Goal: Information Seeking & Learning: Learn about a topic

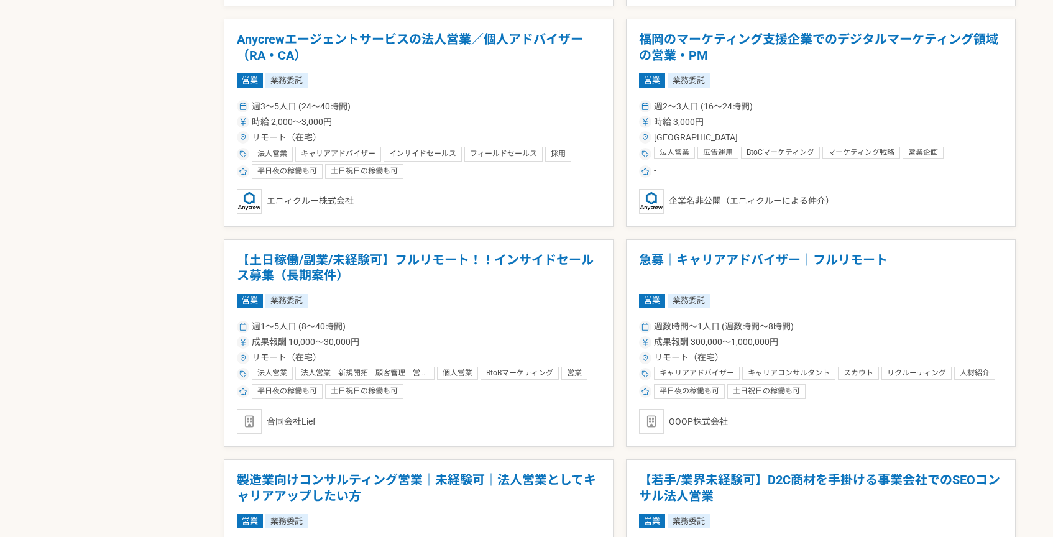
scroll to position [1153, 0]
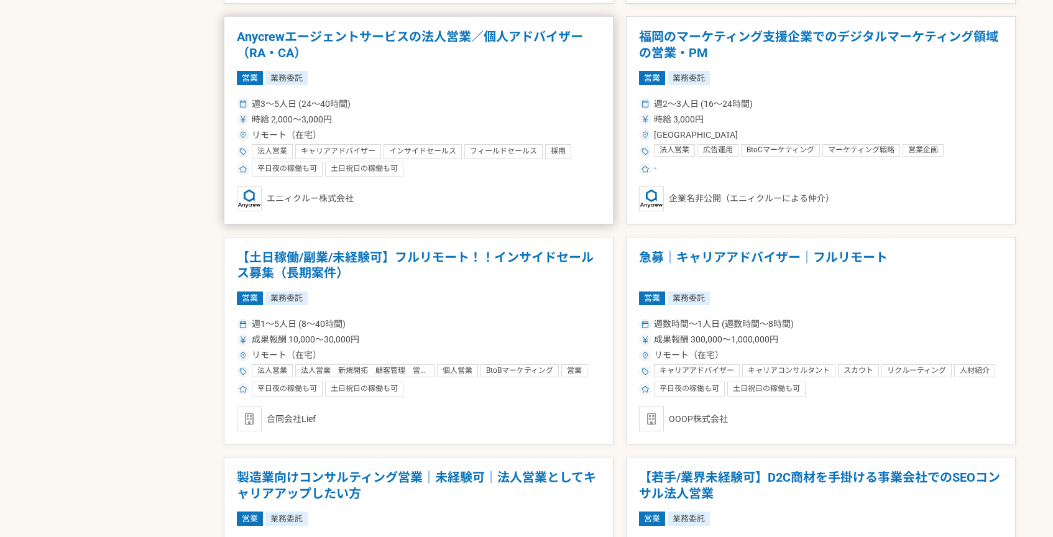
click at [466, 87] on article "Anycrewエージェントサービスの法人営業／個人アドバイザー（RA・CA） 営業 業務委託 週3〜5人日 (24〜40時間) 時給 2,000〜3,000円…" at bounding box center [419, 120] width 390 height 208
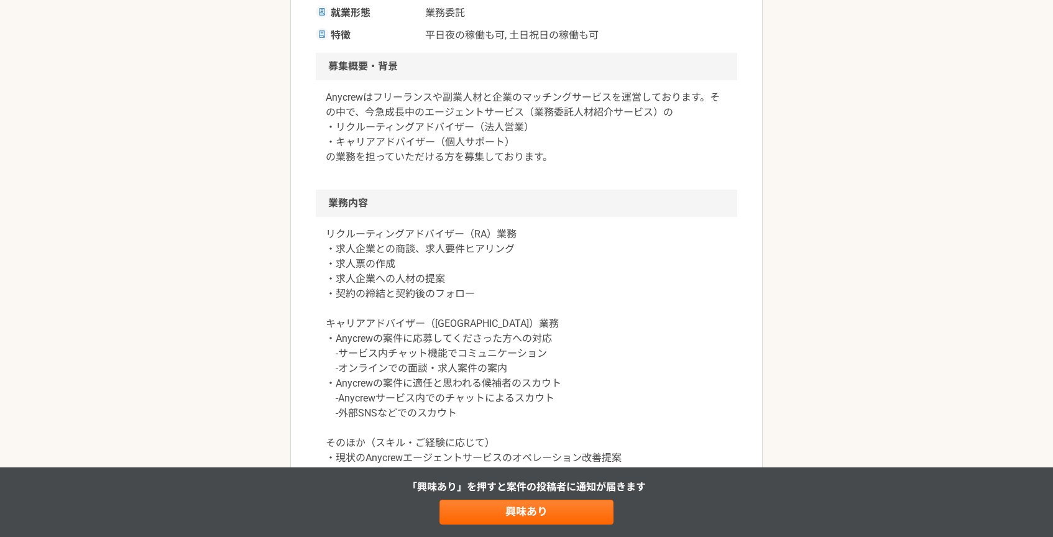
scroll to position [341, 0]
drag, startPoint x: 475, startPoint y: 292, endPoint x: 401, endPoint y: 272, distance: 76.7
click at [401, 272] on p "リクルーティングアドバイザー（RA）業務 ・求人企業との商談、求人要件ヒアリング ・求人票の作成 ・求人企業への人材の提案 ・契約の締結と契約後のフォロー キ…" at bounding box center [526, 353] width 401 height 254
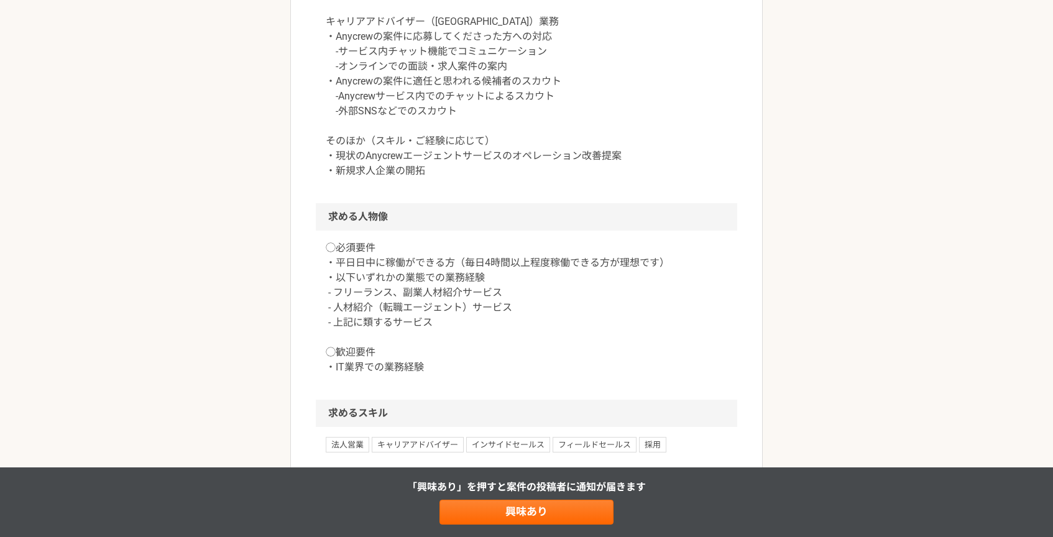
scroll to position [656, 0]
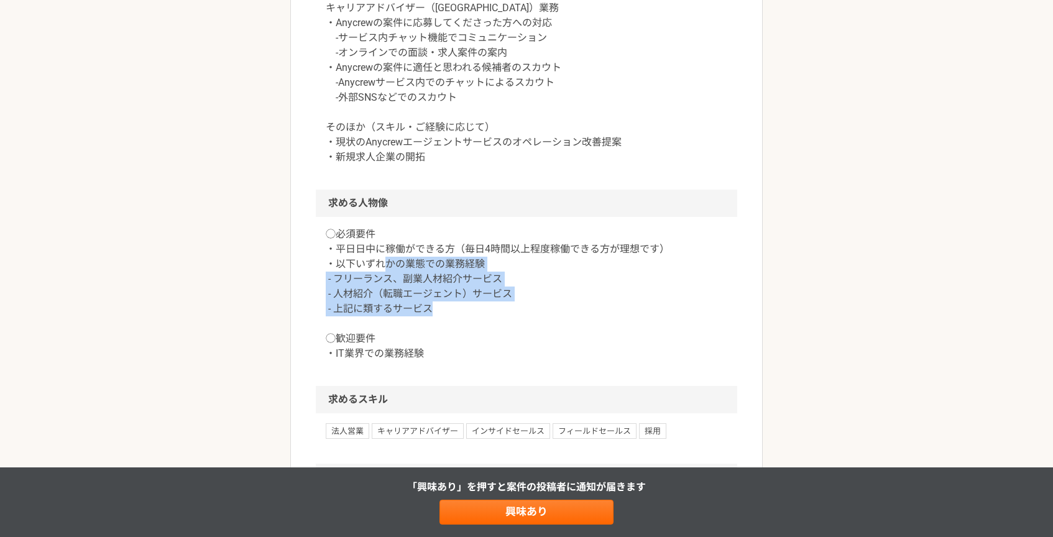
drag, startPoint x: 457, startPoint y: 307, endPoint x: 383, endPoint y: 258, distance: 88.4
click at [383, 258] on p "◯必須要件 ・平日日中に稼働ができる方（毎日4時間以上程度稼働できる方が理想です） ・以下いずれかの業態での業務経験 - フリーランス、副業人材紹介サービス …" at bounding box center [526, 294] width 401 height 134
drag, startPoint x: 470, startPoint y: 313, endPoint x: 437, endPoint y: 284, distance: 44.1
click at [437, 284] on p "◯必須要件 ・平日日中に稼働ができる方（毎日4時間以上程度稼働できる方が理想です） ・以下いずれかの業態での業務経験 - フリーランス、副業人材紹介サービス …" at bounding box center [526, 294] width 401 height 134
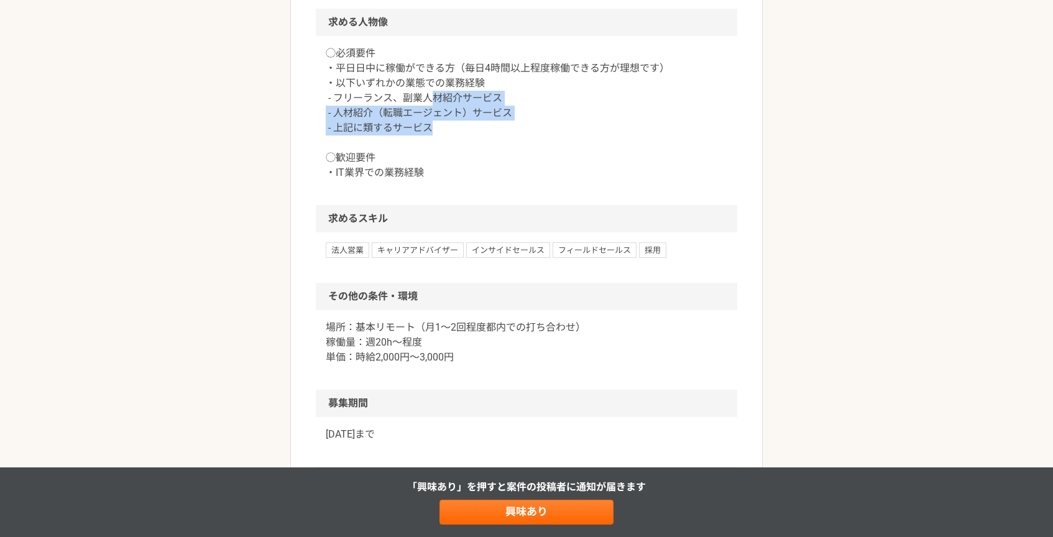
scroll to position [990, 0]
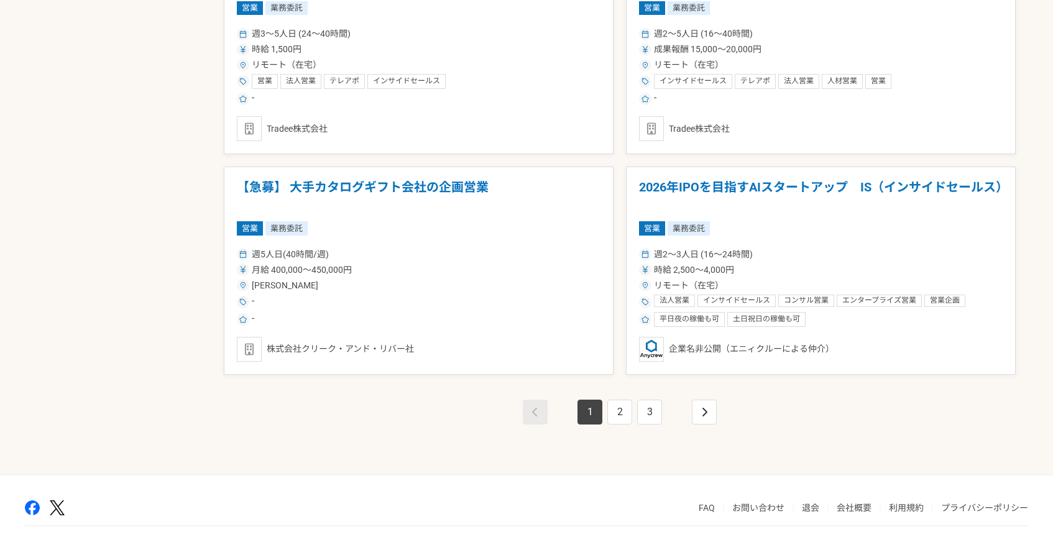
scroll to position [2106, 0]
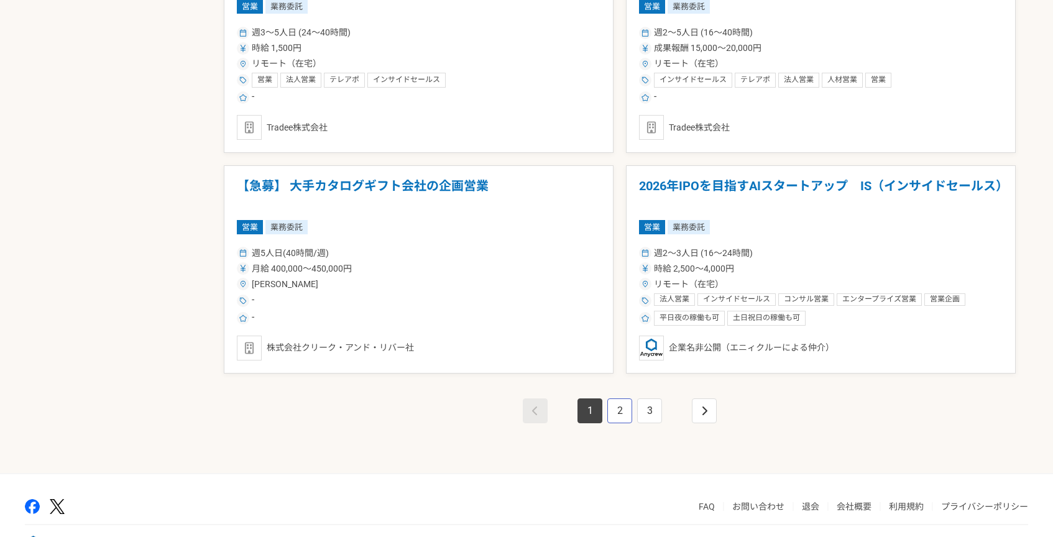
click at [620, 403] on link "2" at bounding box center [619, 410] width 25 height 25
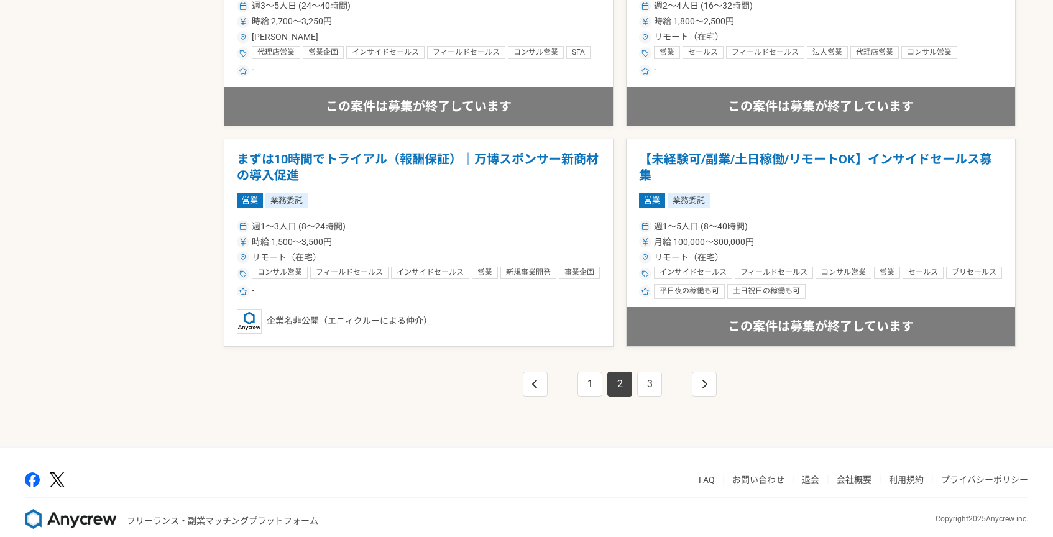
scroll to position [2149, 0]
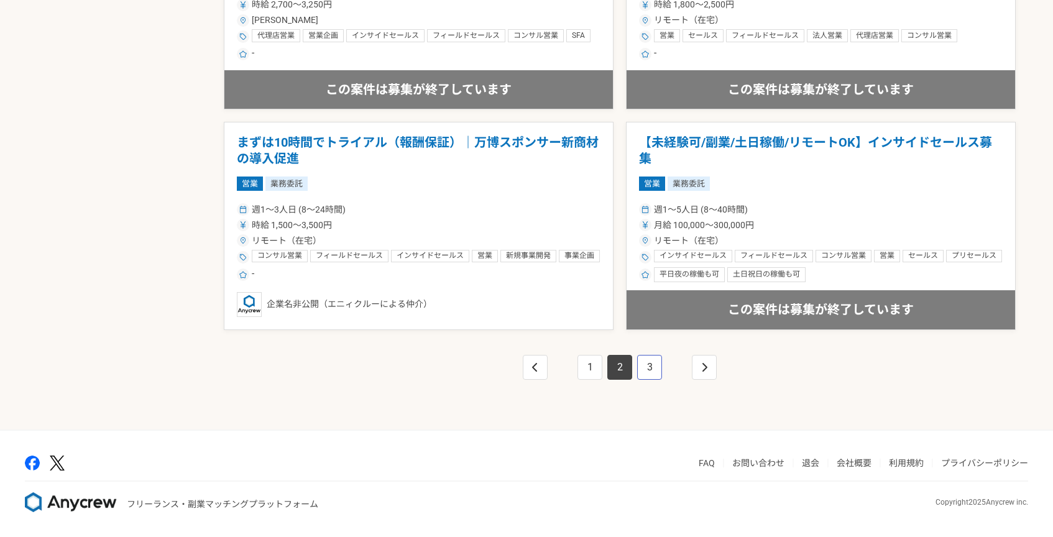
click at [644, 364] on link "3" at bounding box center [649, 367] width 25 height 25
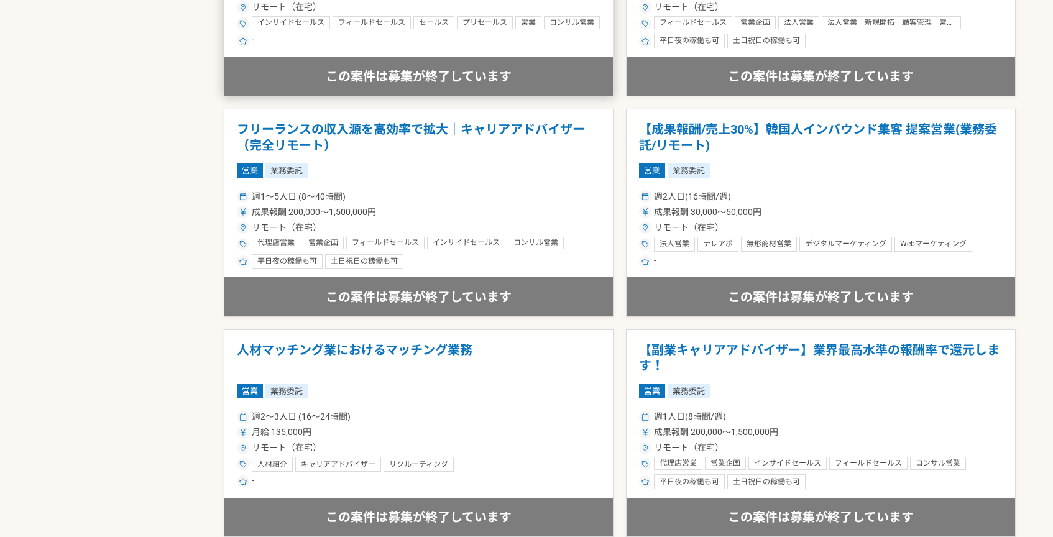
scroll to position [1503, 0]
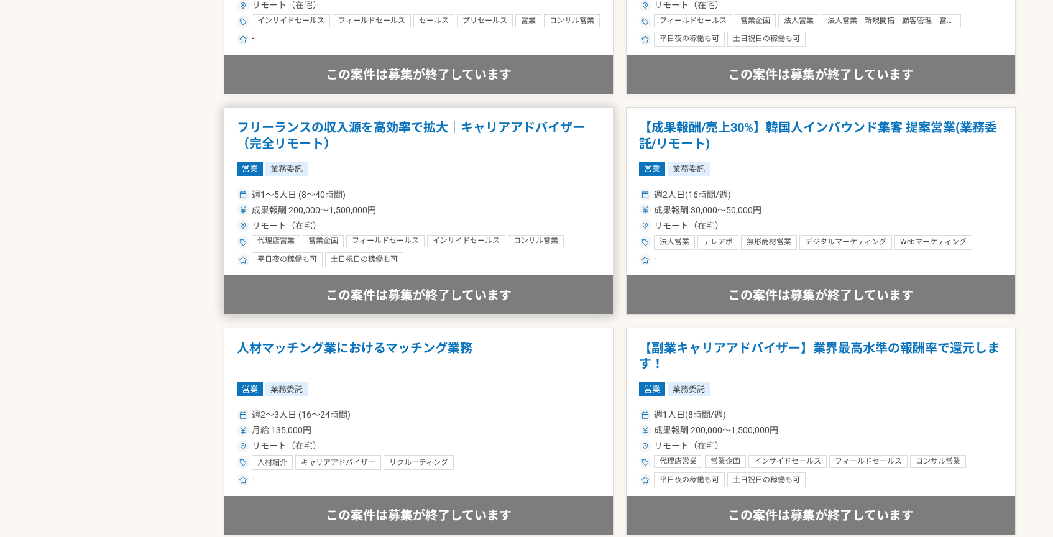
click at [509, 190] on div "週1〜5人日 (8〜40時間)" at bounding box center [419, 194] width 364 height 13
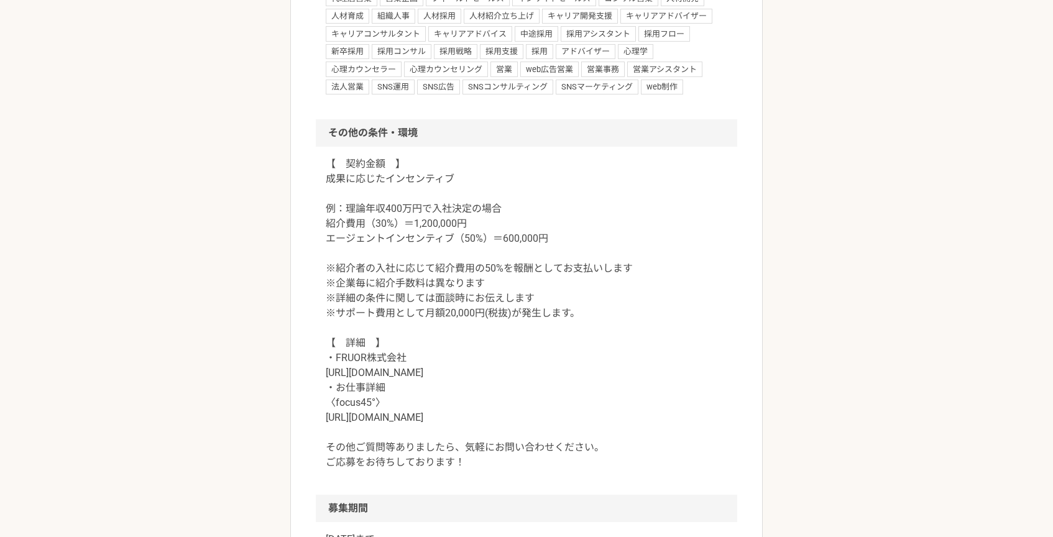
scroll to position [1117, 0]
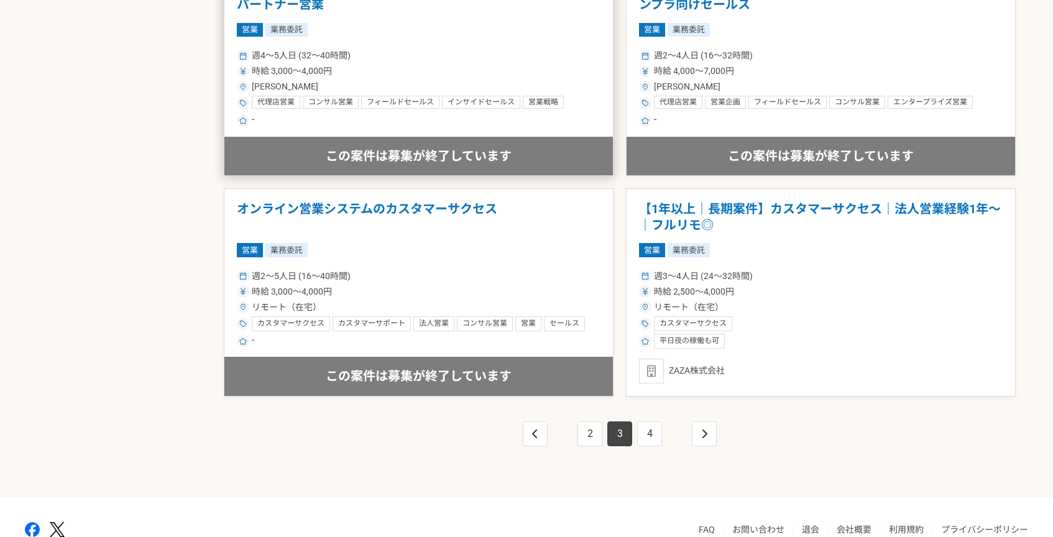
scroll to position [2132, 0]
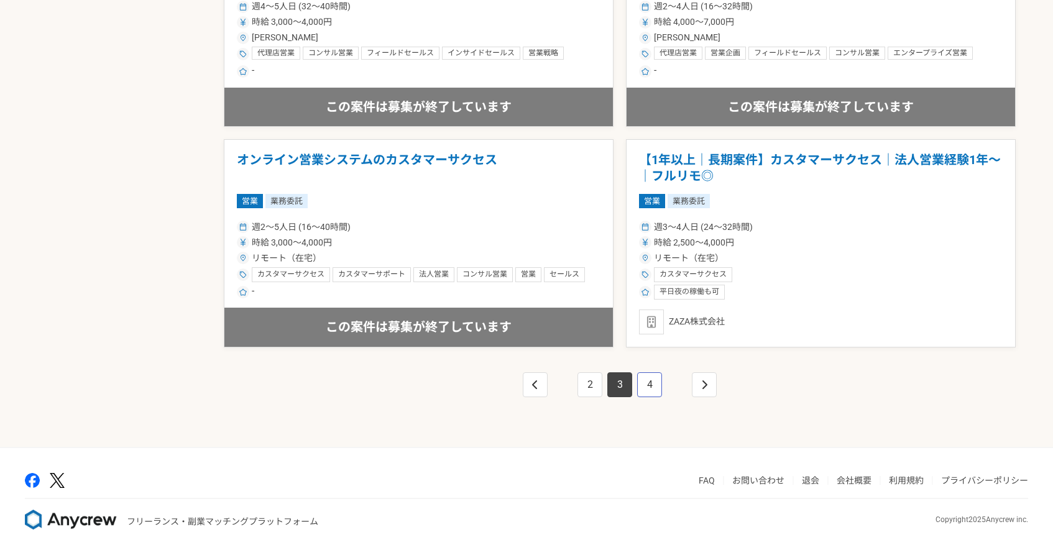
click at [651, 380] on link "4" at bounding box center [649, 384] width 25 height 25
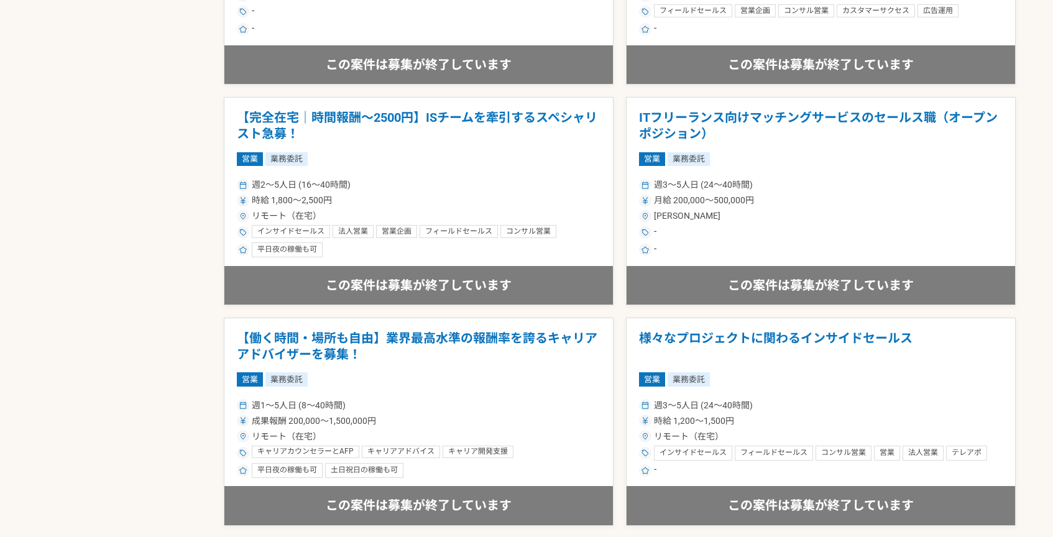
scroll to position [2149, 0]
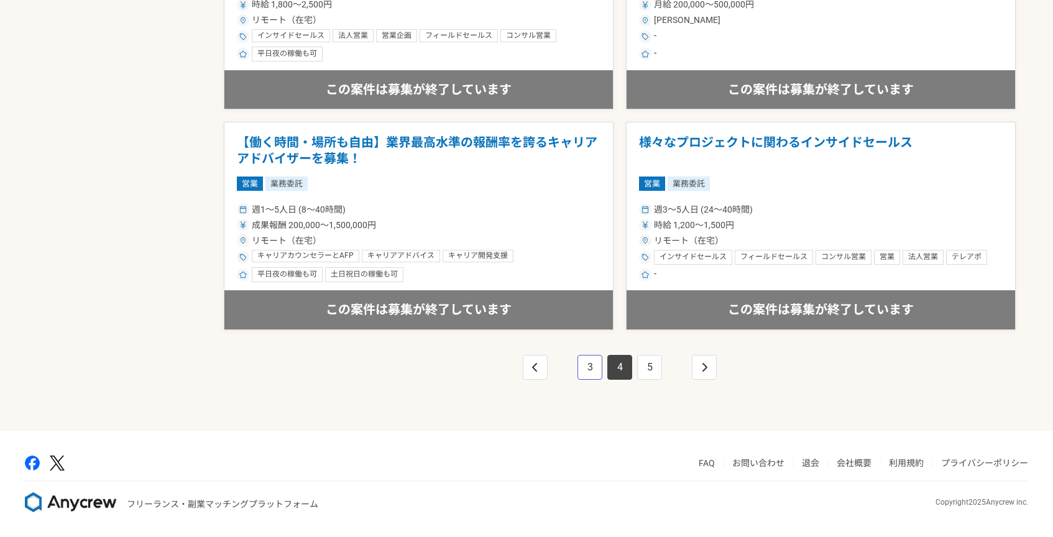
click at [584, 360] on link "3" at bounding box center [589, 367] width 25 height 25
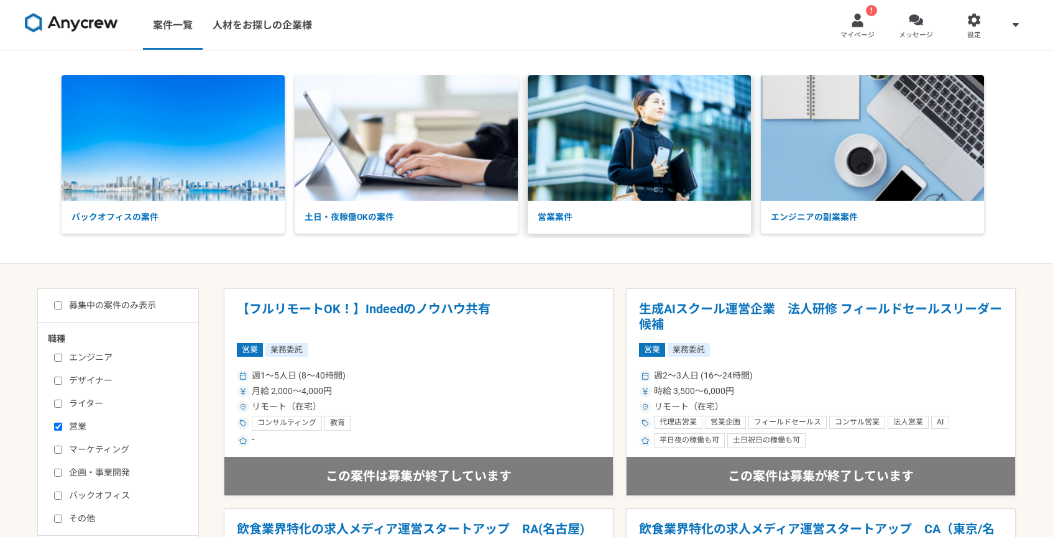
click at [591, 187] on img at bounding box center [639, 138] width 223 height 126
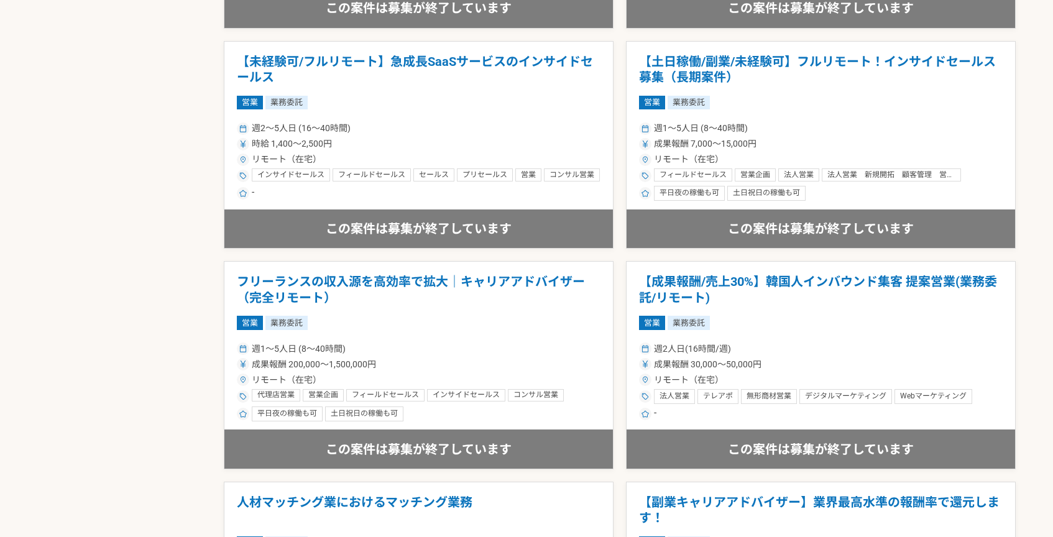
scroll to position [1350, 0]
click at [447, 305] on article "フリーランスの収入源を高効率で拡大｜キャリアアドバイザー（完全リモート） 営業 業務委託 週1〜5人日 (8〜40時間) 成果報酬 200,000〜1,500…" at bounding box center [419, 364] width 390 height 208
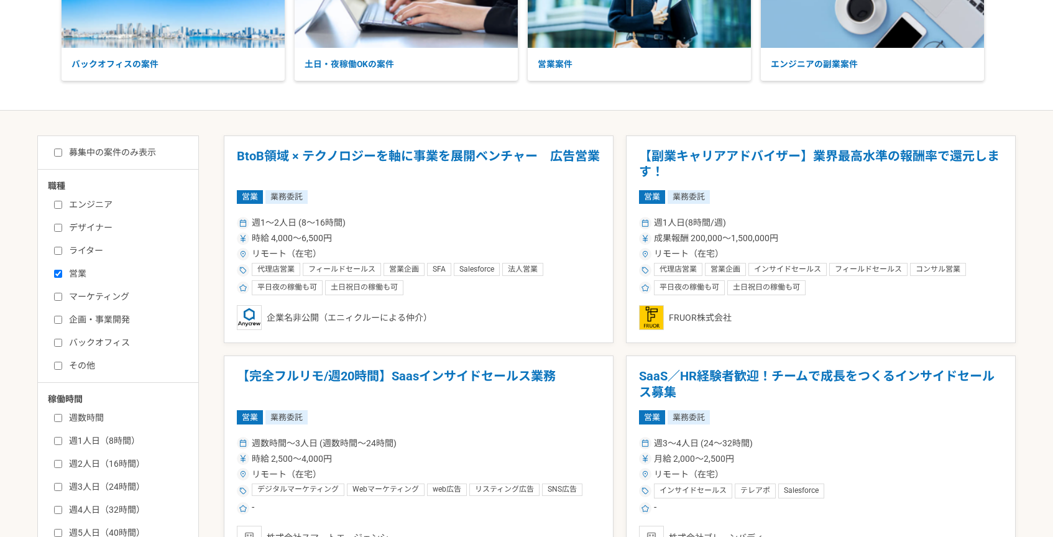
scroll to position [172, 0]
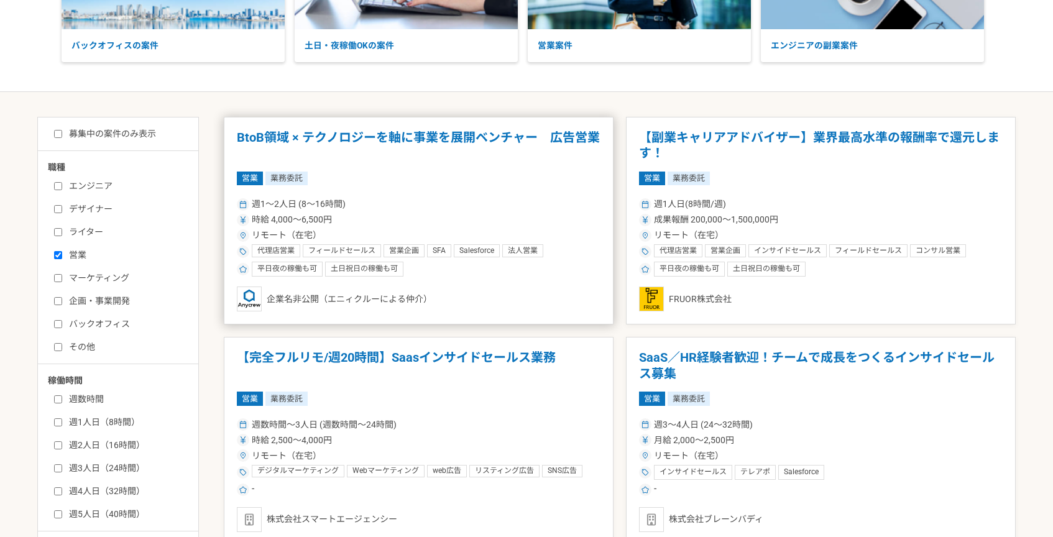
click at [479, 227] on div "週1〜2人日 (8〜16時間) 時給 4,000〜6,500円 リモート（在宅） 代理店営業 フィールドセールス 営業企画 SFA Salesforce 法人…" at bounding box center [419, 235] width 364 height 81
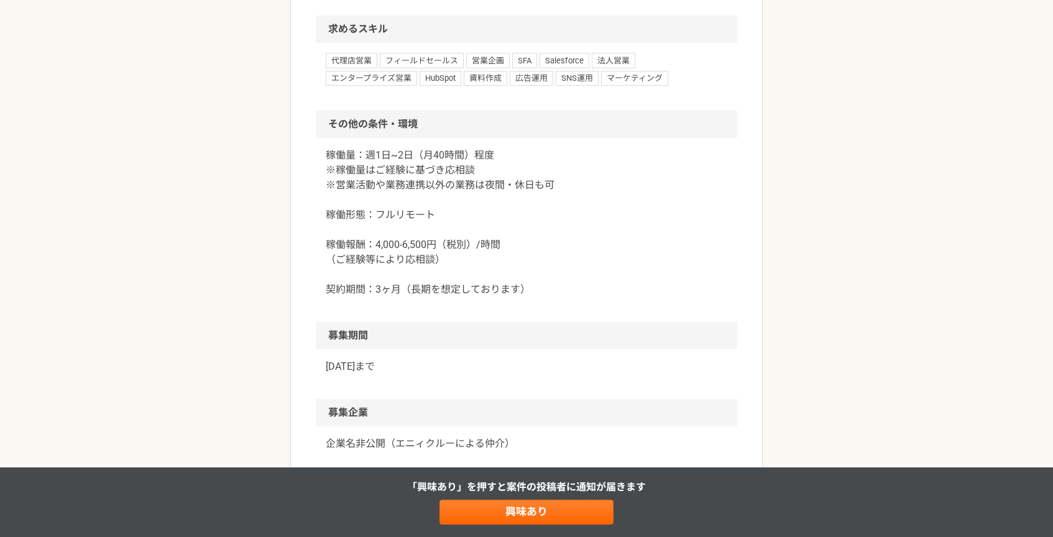
scroll to position [925, 0]
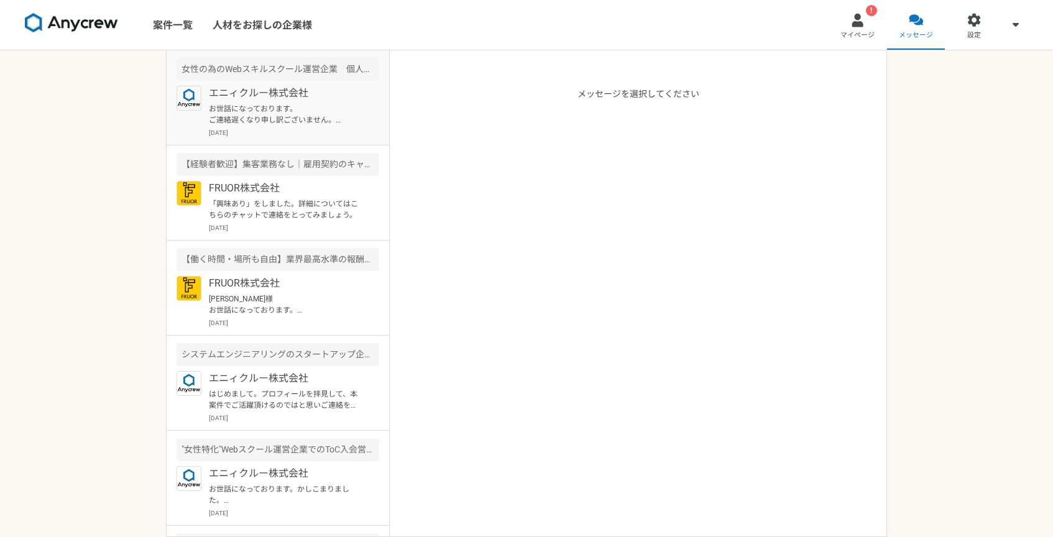
click at [269, 119] on p "お世話になっております。 ご連絡遅くなり申し訳ございません。 先ほど、ご連絡しました。" at bounding box center [285, 114] width 153 height 22
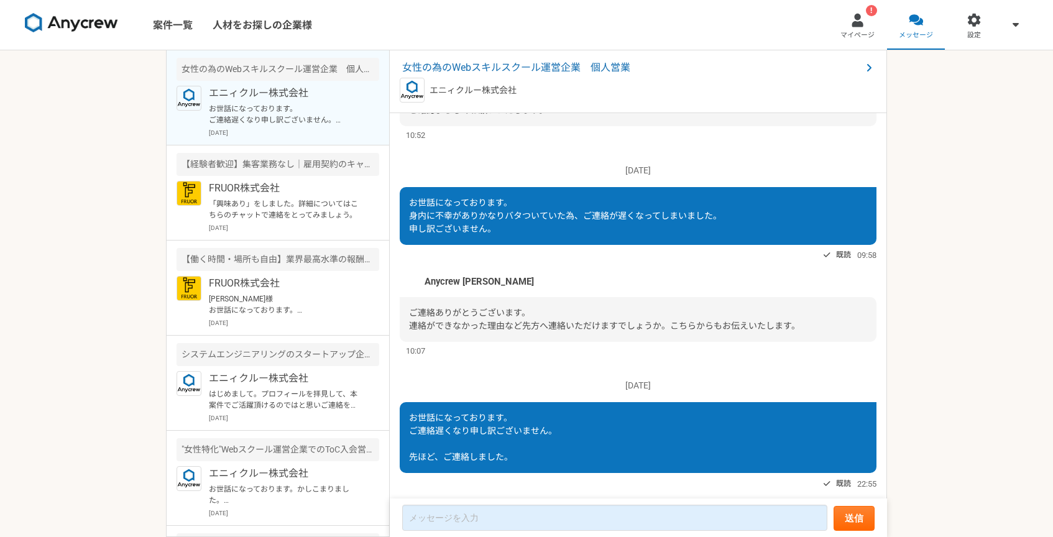
scroll to position [901, 0]
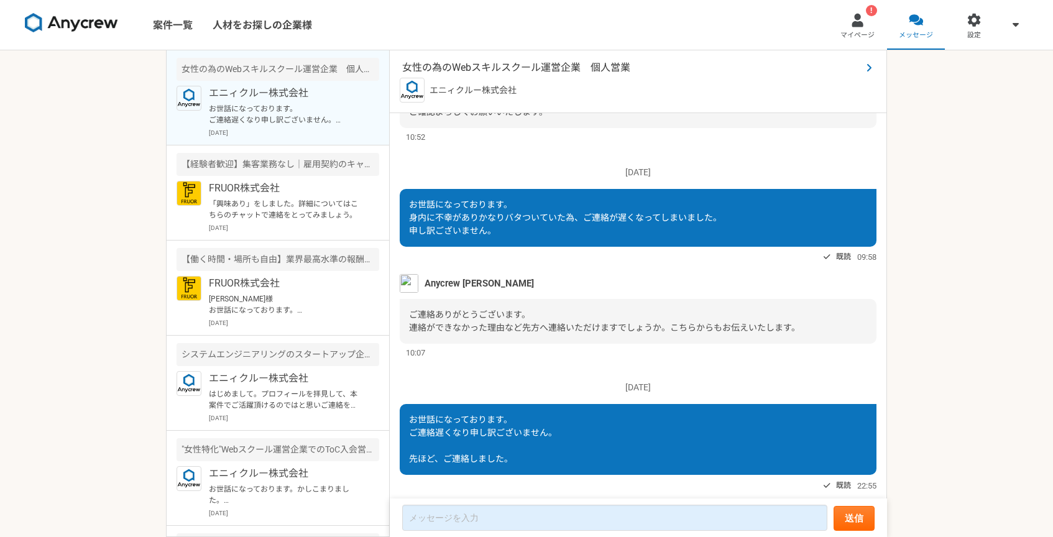
click at [562, 72] on span "女性の為のWebスキルスクール運営企業　個人営業" at bounding box center [631, 67] width 459 height 15
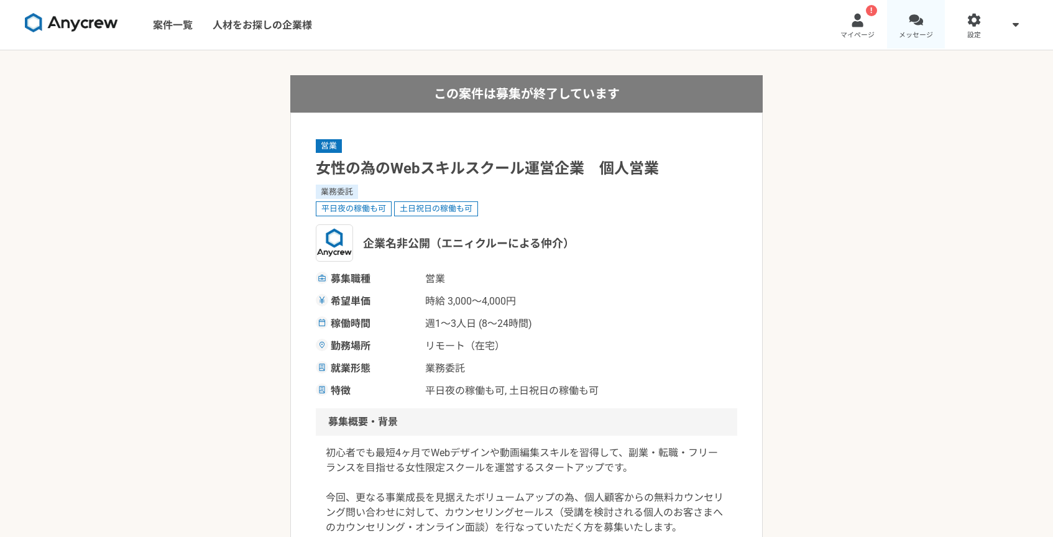
click at [922, 26] on link "メッセージ" at bounding box center [916, 25] width 58 height 50
